Goal: Transaction & Acquisition: Purchase product/service

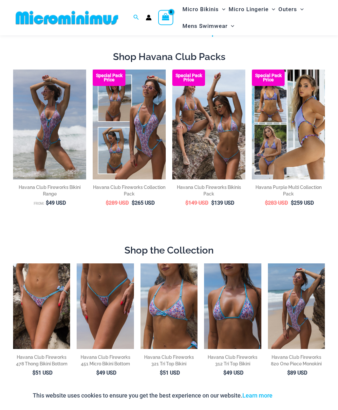
scroll to position [51, 0]
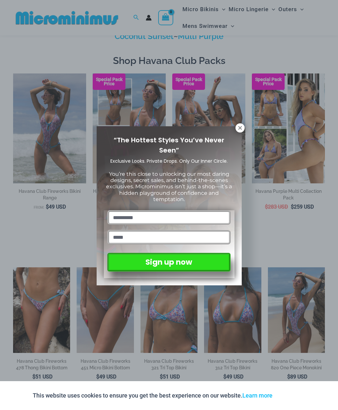
click at [238, 134] on div "“The Hottest Styles You’ve Never Seen” Exclusive Looks. Private Drops. Only Our…" at bounding box center [169, 205] width 145 height 159
click at [240, 128] on icon at bounding box center [240, 128] width 4 height 4
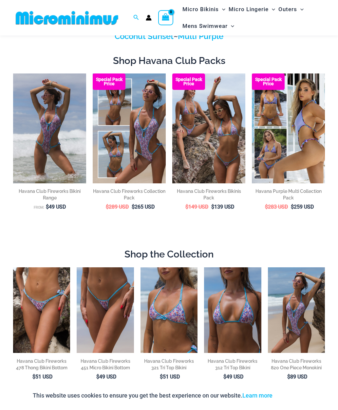
click at [268, 267] on img at bounding box center [268, 267] width 0 height 0
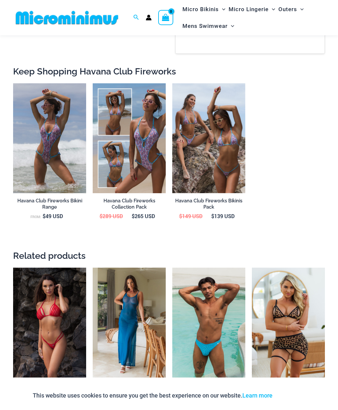
scroll to position [699, 0]
click at [172, 83] on img at bounding box center [172, 83] width 0 height 0
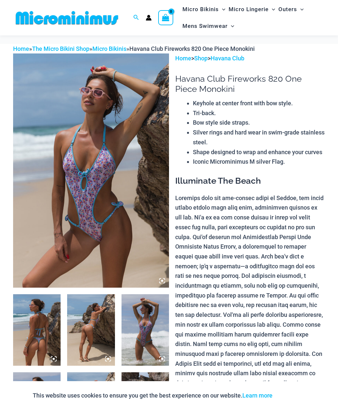
scroll to position [0, 0]
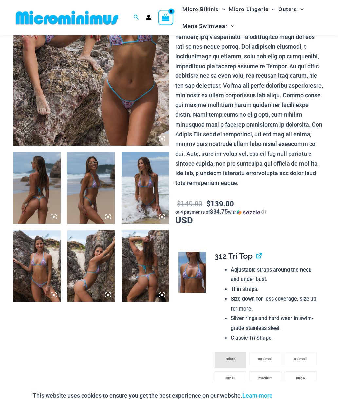
click at [152, 284] on img at bounding box center [146, 265] width 48 height 71
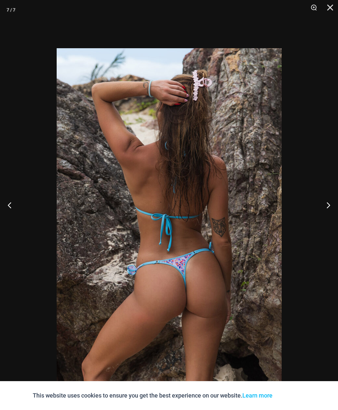
click at [334, 8] on button "Close" at bounding box center [328, 10] width 16 height 20
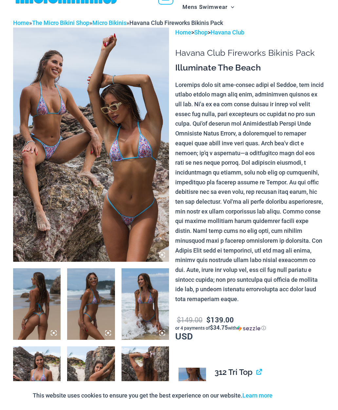
scroll to position [0, 0]
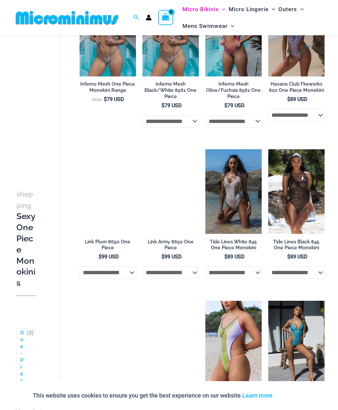
scroll to position [410, 0]
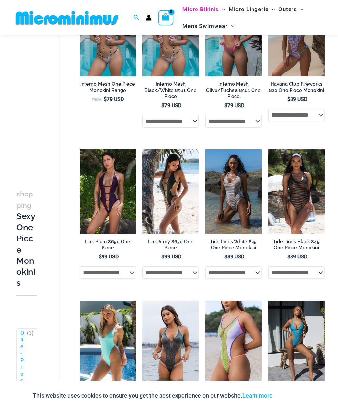
click at [268, 149] on img at bounding box center [268, 149] width 0 height 0
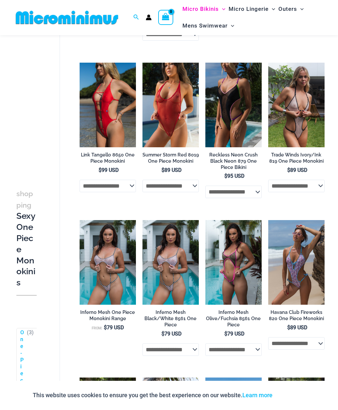
scroll to position [182, 0]
click at [268, 63] on img at bounding box center [268, 63] width 0 height 0
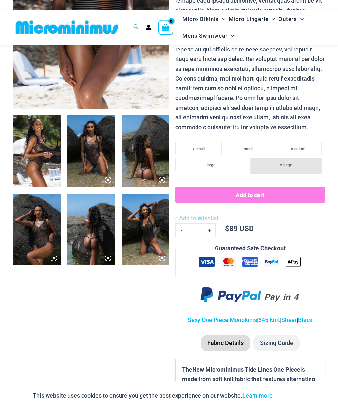
scroll to position [180, 0]
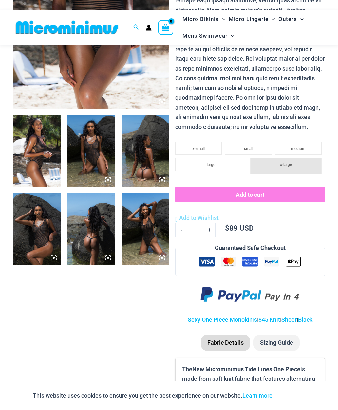
click at [164, 258] on icon at bounding box center [162, 258] width 6 height 6
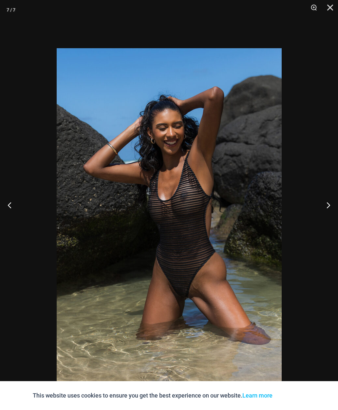
click at [330, 14] on button "Close" at bounding box center [328, 10] width 16 height 20
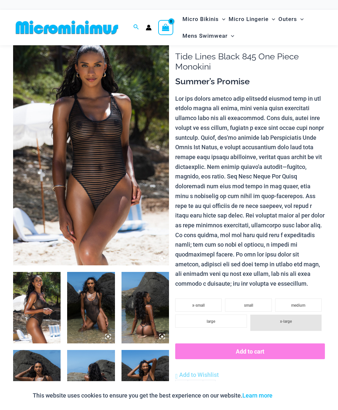
scroll to position [0, 0]
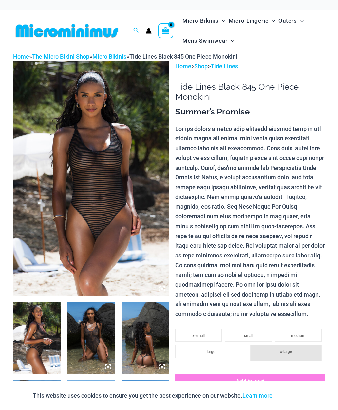
click at [131, 194] on img at bounding box center [91, 178] width 156 height 234
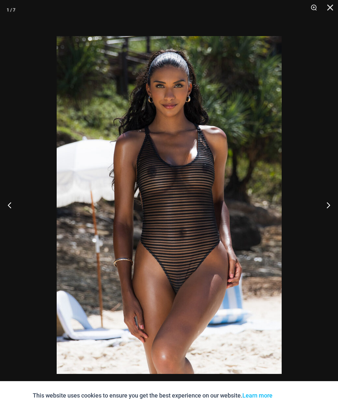
click at [335, 1] on button "Close" at bounding box center [328, 10] width 16 height 20
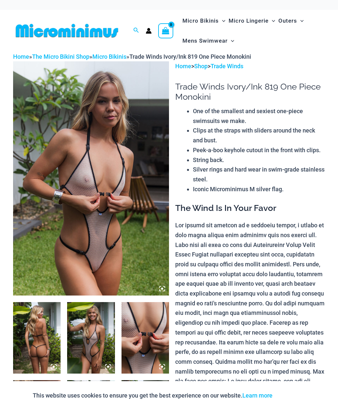
click at [132, 223] on img at bounding box center [91, 178] width 156 height 234
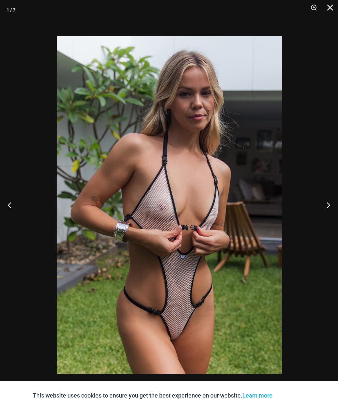
click at [337, 193] on button "Next" at bounding box center [326, 204] width 25 height 33
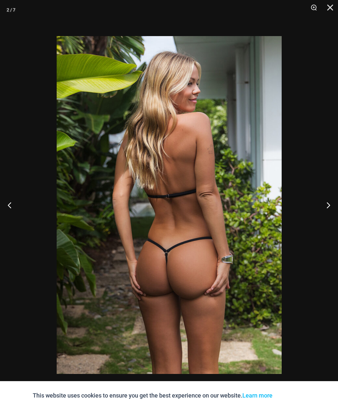
click at [326, 206] on button "Next" at bounding box center [326, 204] width 25 height 33
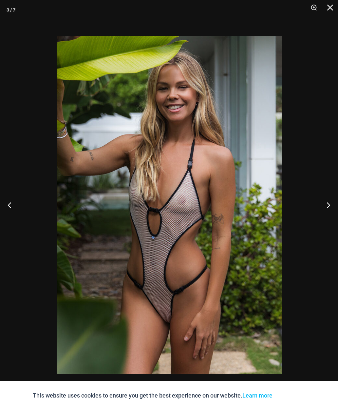
click at [325, 204] on button "Next" at bounding box center [326, 204] width 25 height 33
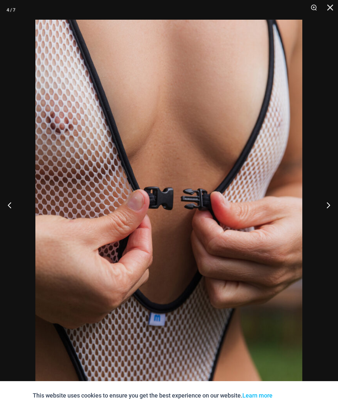
click at [330, 209] on button "Next" at bounding box center [326, 204] width 25 height 33
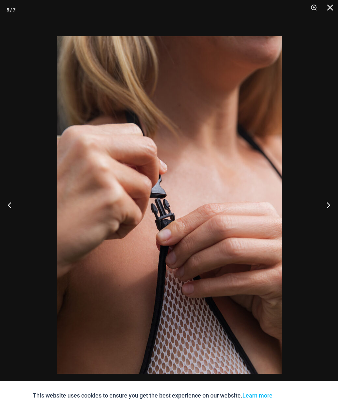
click at [329, 205] on button "Next" at bounding box center [326, 204] width 25 height 33
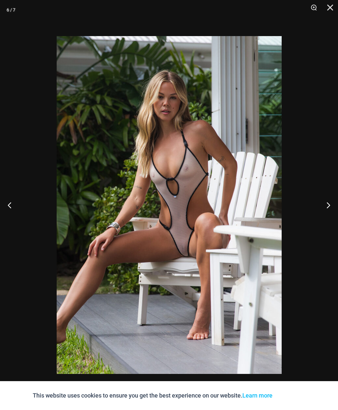
click at [325, 204] on button "Next" at bounding box center [326, 204] width 25 height 33
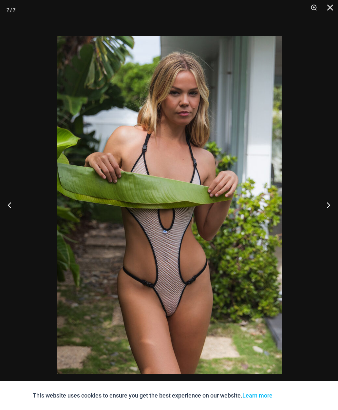
click at [10, 206] on button "Previous" at bounding box center [12, 204] width 25 height 33
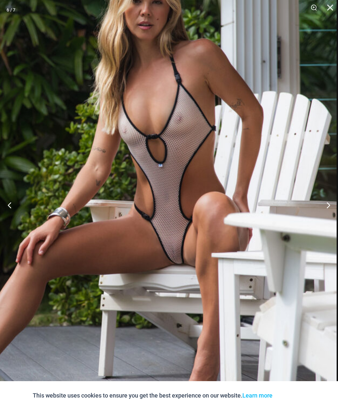
click at [325, 166] on img at bounding box center [151, 179] width 372 height 558
